Goal: Information Seeking & Learning: Find contact information

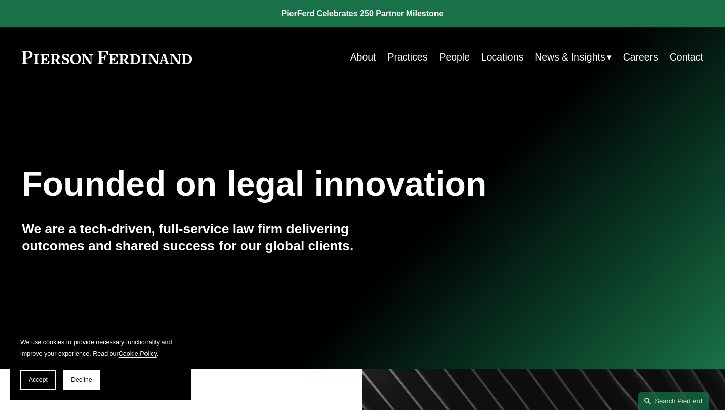
click at [462, 58] on link "People" at bounding box center [454, 57] width 31 height 20
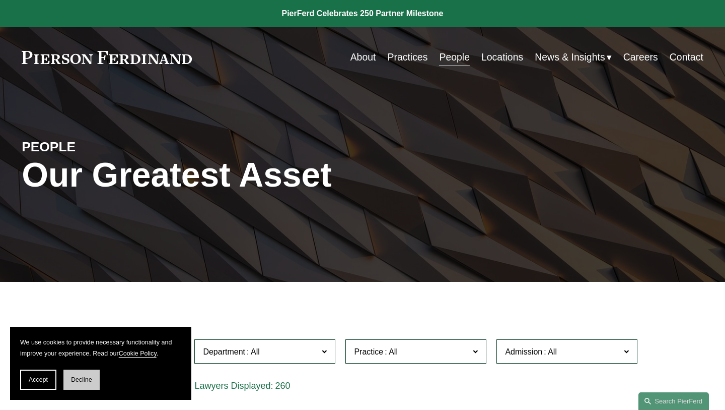
click at [87, 378] on span "Decline" at bounding box center [81, 379] width 21 height 7
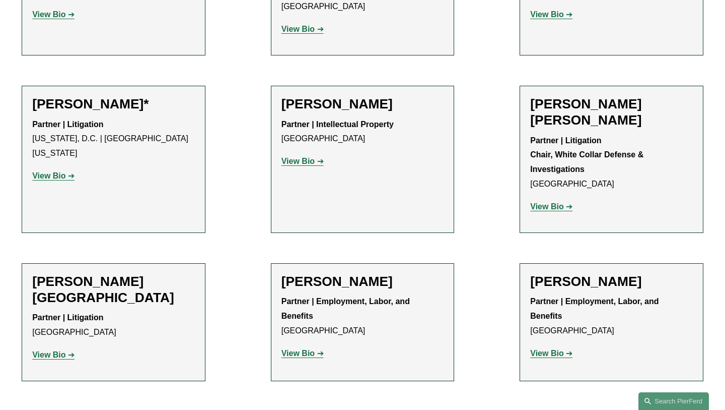
scroll to position [5866, 0]
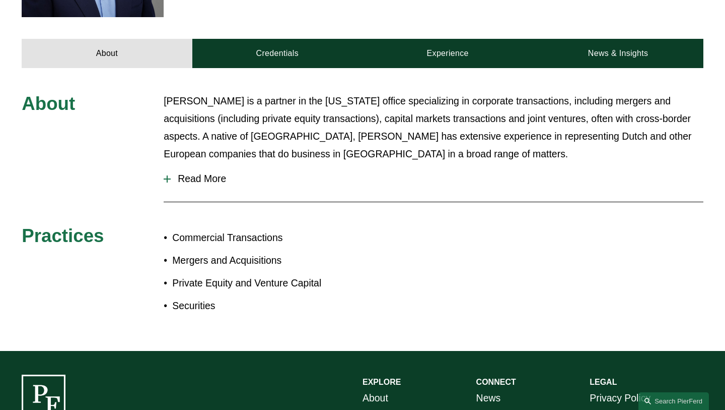
scroll to position [398, 0]
